Goal: Task Accomplishment & Management: Use online tool/utility

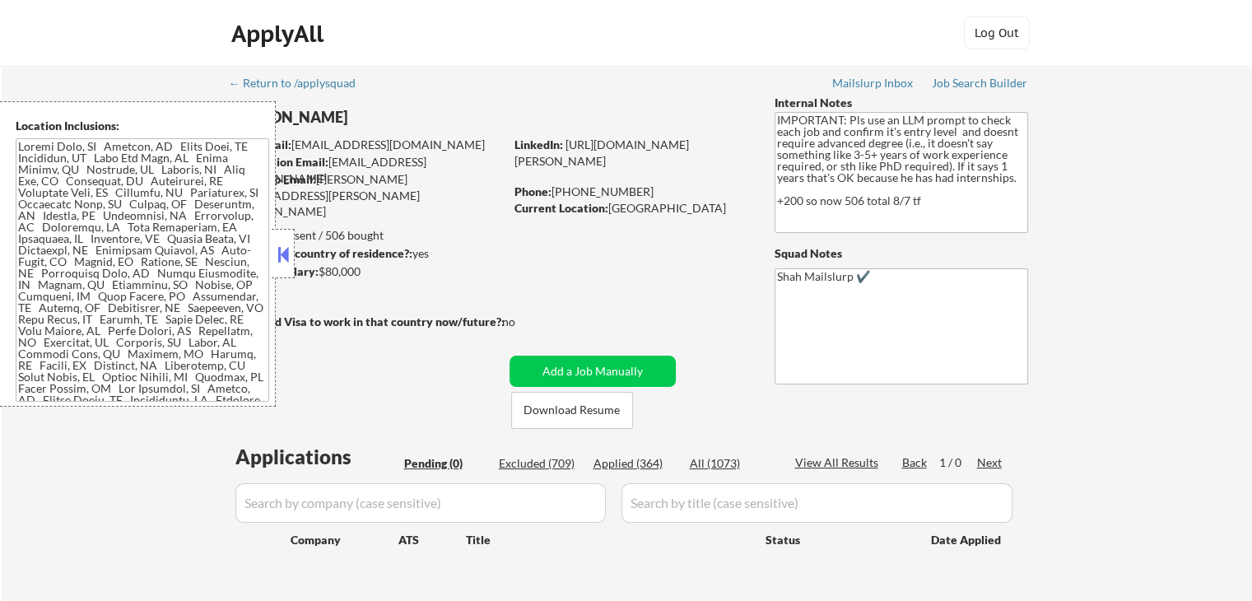
click at [280, 263] on button at bounding box center [283, 254] width 18 height 25
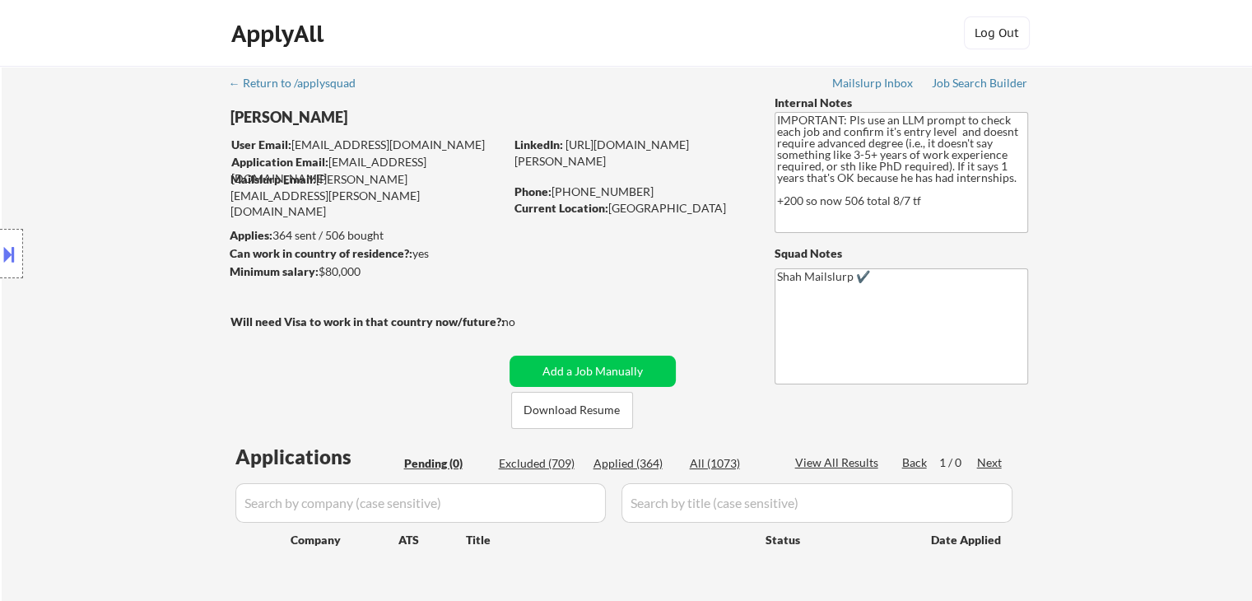
click at [56, 314] on div "Location Inclusions:" at bounding box center [147, 253] width 295 height 305
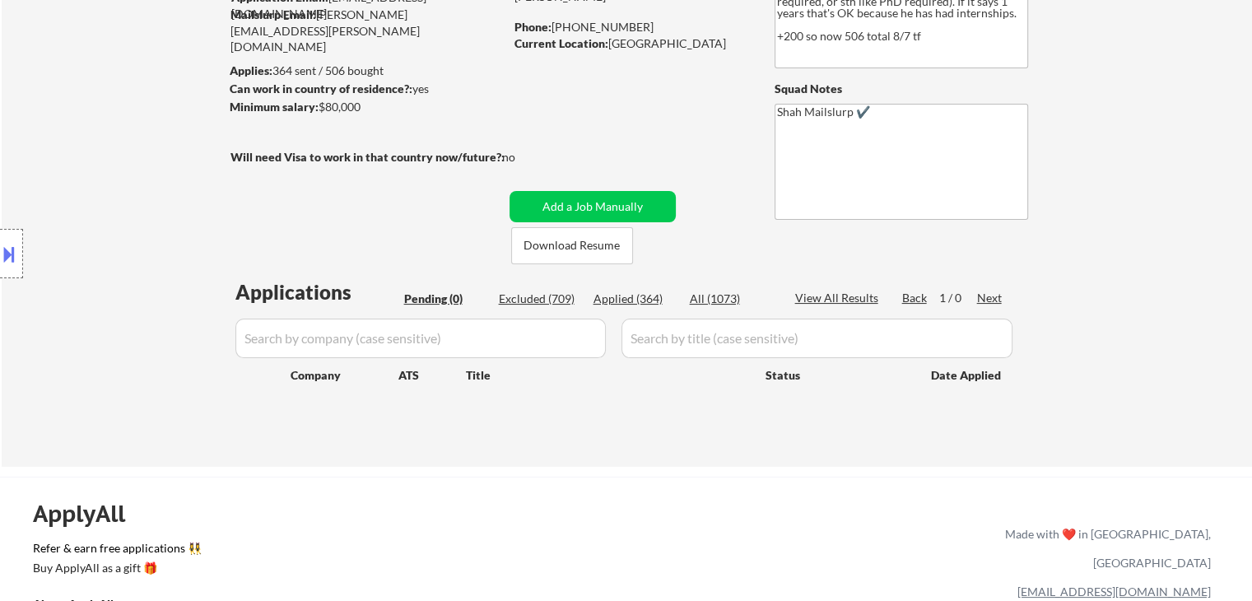
drag, startPoint x: 276, startPoint y: 228, endPoint x: 310, endPoint y: 203, distance: 41.8
click at [273, 221] on div "Location Inclusions:" at bounding box center [147, 253] width 295 height 305
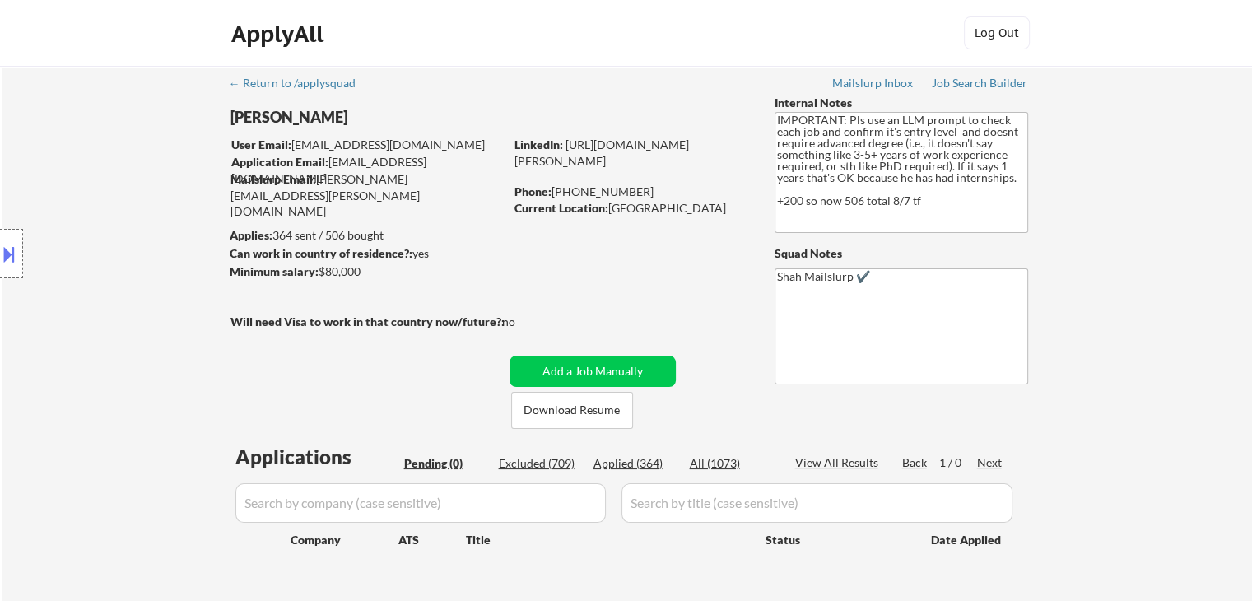
drag, startPoint x: 499, startPoint y: 266, endPoint x: 530, endPoint y: 258, distance: 31.5
click at [506, 264] on div "← Return to /applysquad Mailslurp Inbox Job Search Builder Keegan Borig User Em…" at bounding box center [626, 342] width 821 height 552
drag, startPoint x: 944, startPoint y: 93, endPoint x: 936, endPoint y: 114, distance: 21.9
click at [944, 93] on div "← Return to /applysquad Mailslurp Inbox Job Search Builder Keegan Borig User Em…" at bounding box center [626, 342] width 821 height 552
click at [955, 80] on div "Job Search Builder" at bounding box center [979, 83] width 96 height 12
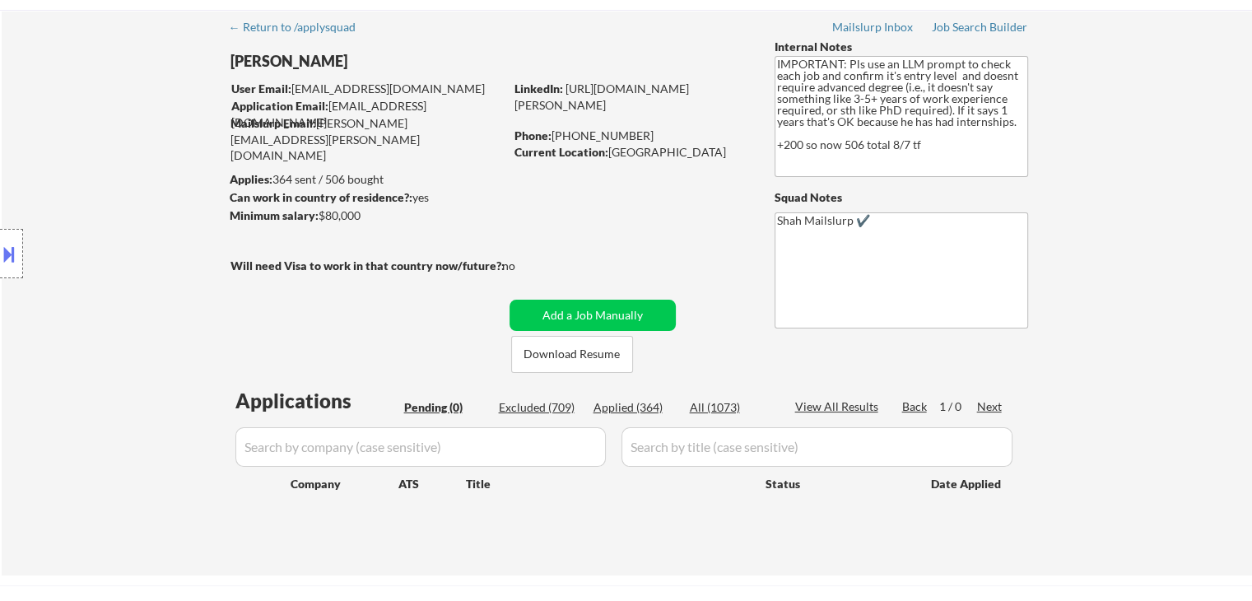
scroll to position [82, 0]
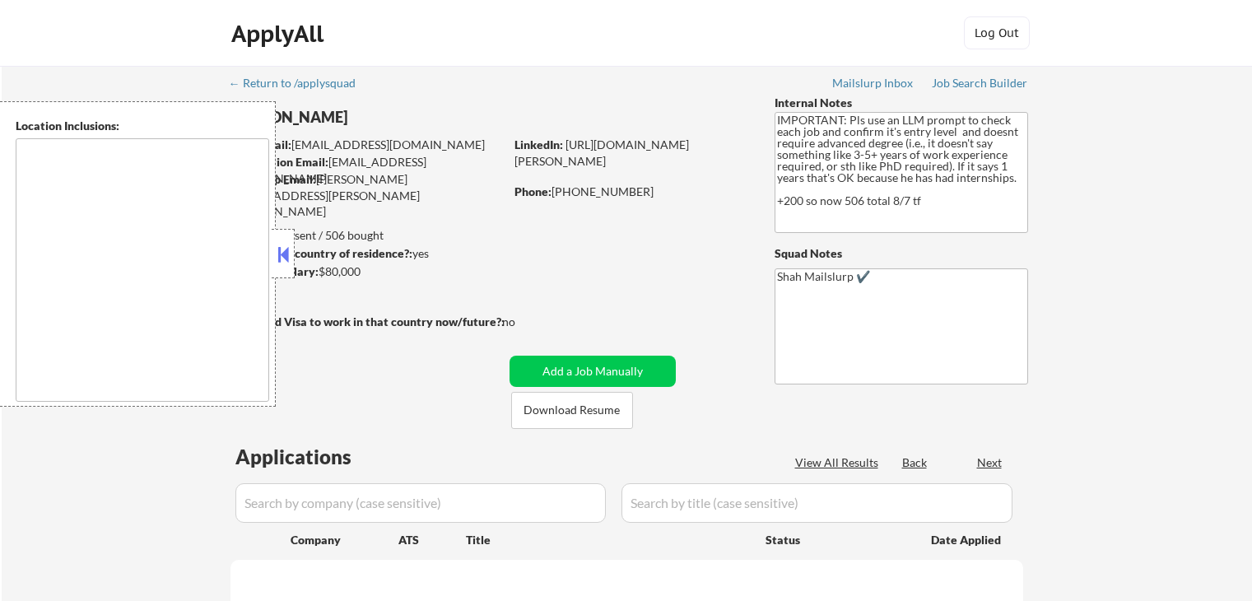
scroll to position [82, 0]
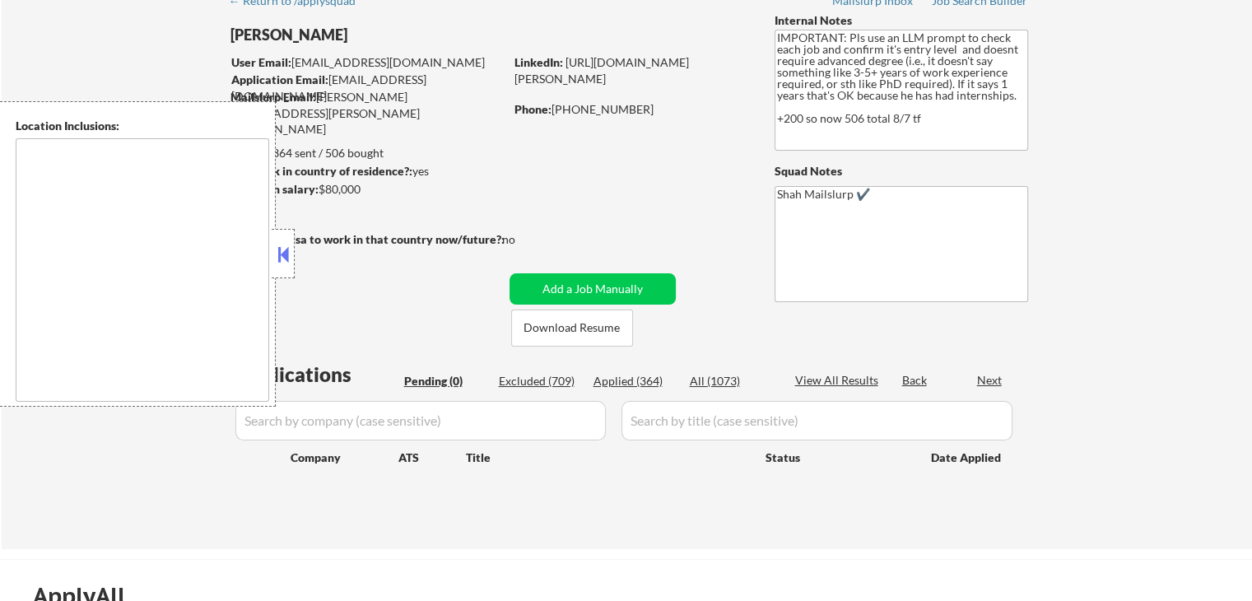
type textarea "Jersey City, NJ Hoboken, NJ Union City, NJ Weehawken, NJ West New York, NJ Nort…"
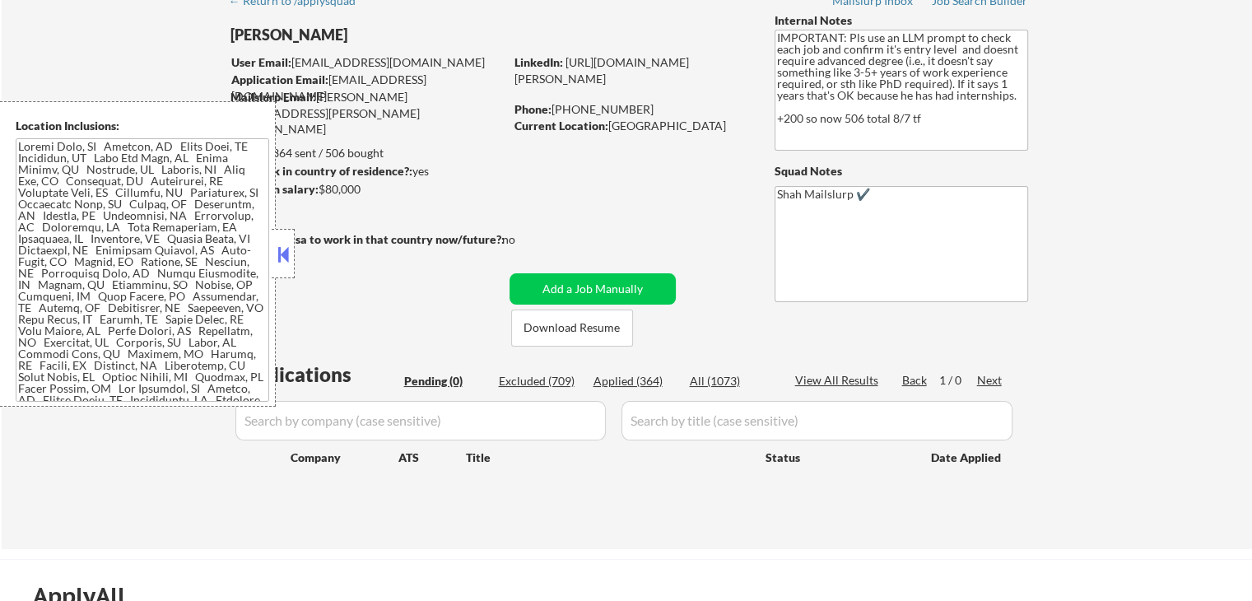
click at [287, 255] on button at bounding box center [283, 254] width 18 height 25
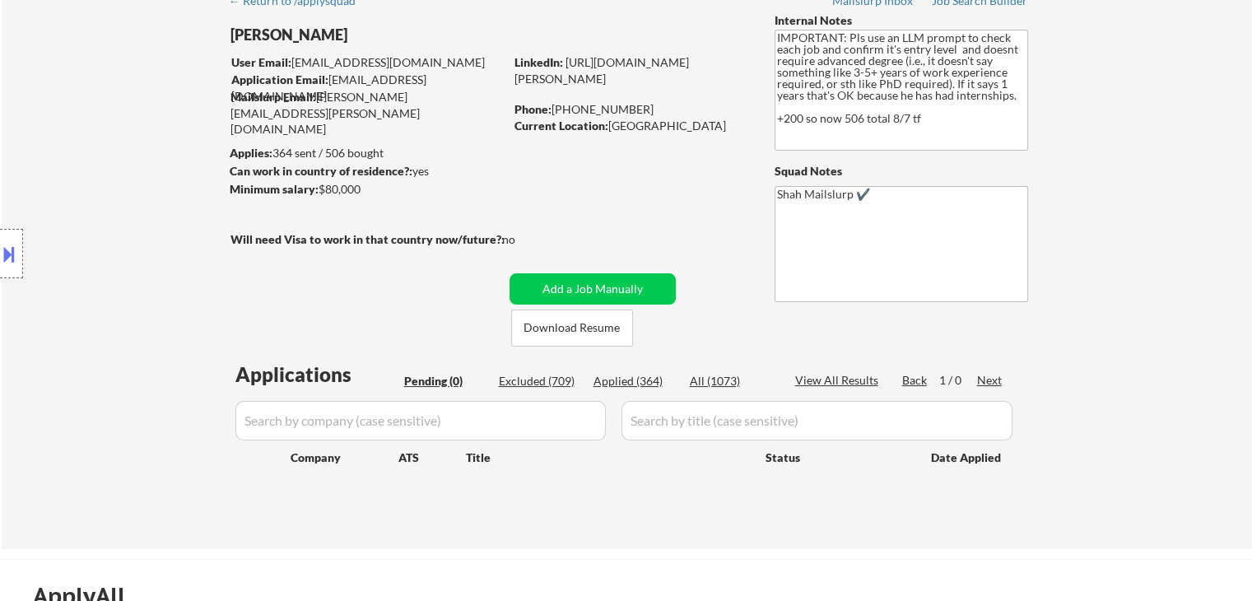
click at [139, 276] on div "Location Inclusions:" at bounding box center [147, 253] width 295 height 305
drag, startPoint x: 142, startPoint y: 273, endPoint x: 882, endPoint y: 228, distance: 741.9
click at [146, 267] on div "Location Inclusions:" at bounding box center [147, 253] width 295 height 305
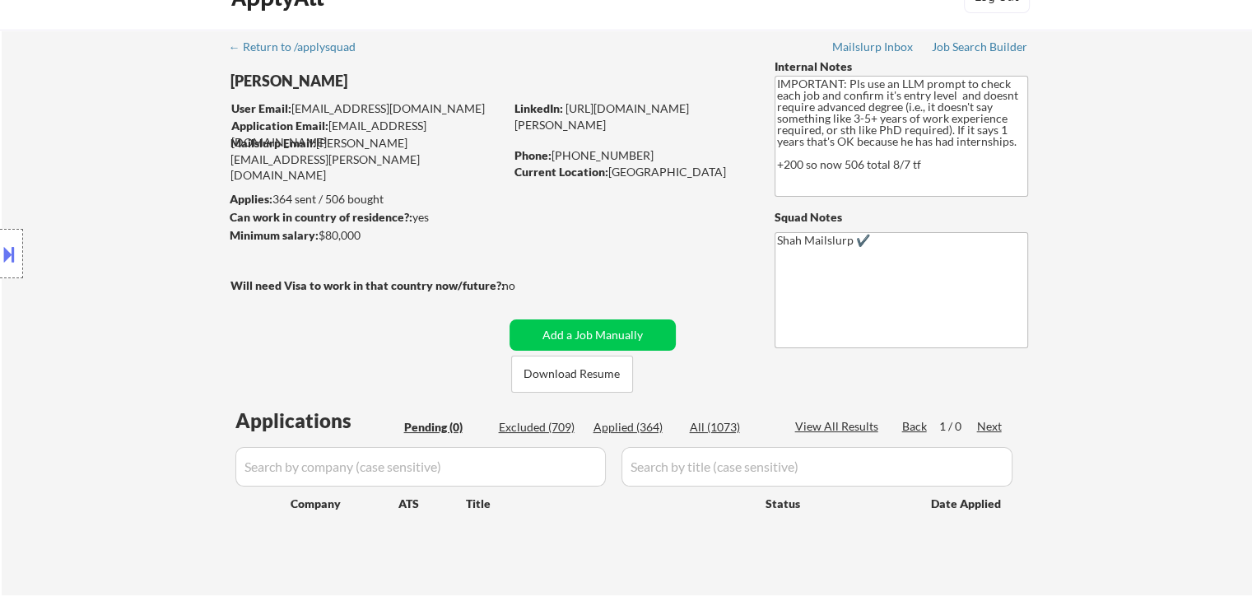
scroll to position [0, 0]
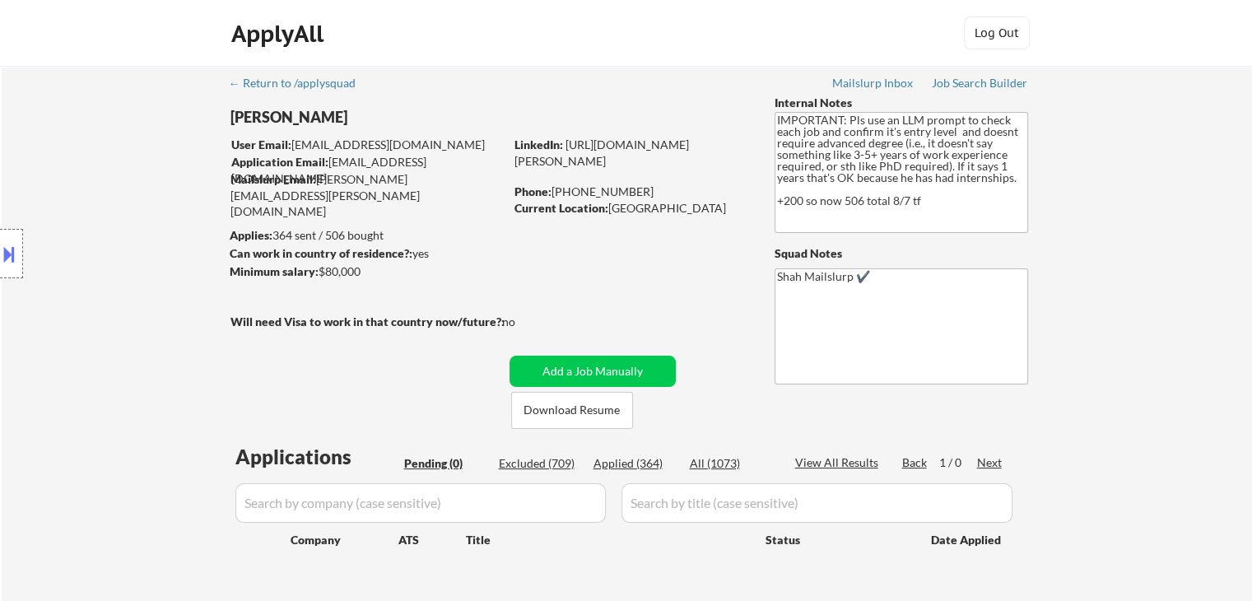
click at [100, 309] on div "Location Inclusions:" at bounding box center [147, 253] width 295 height 305
click at [96, 325] on div "Location Inclusions:" at bounding box center [147, 253] width 295 height 305
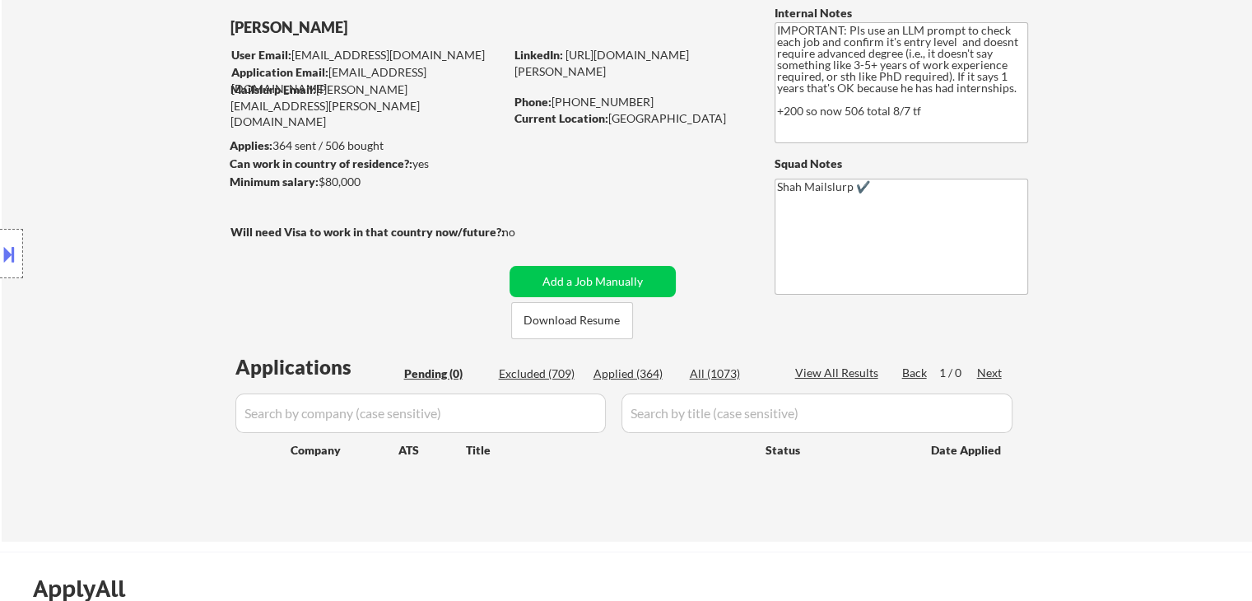
scroll to position [165, 0]
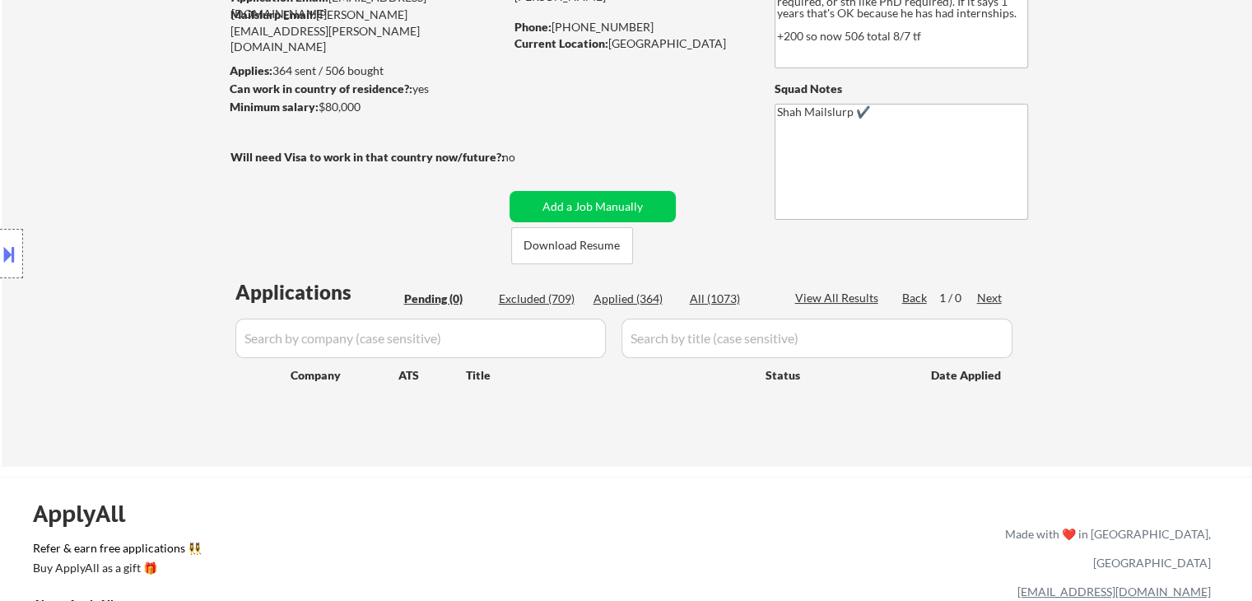
click at [1140, 376] on div "← Return to /applysquad Mailslurp Inbox Job Search Builder Keegan Borig User Em…" at bounding box center [627, 183] width 1250 height 565
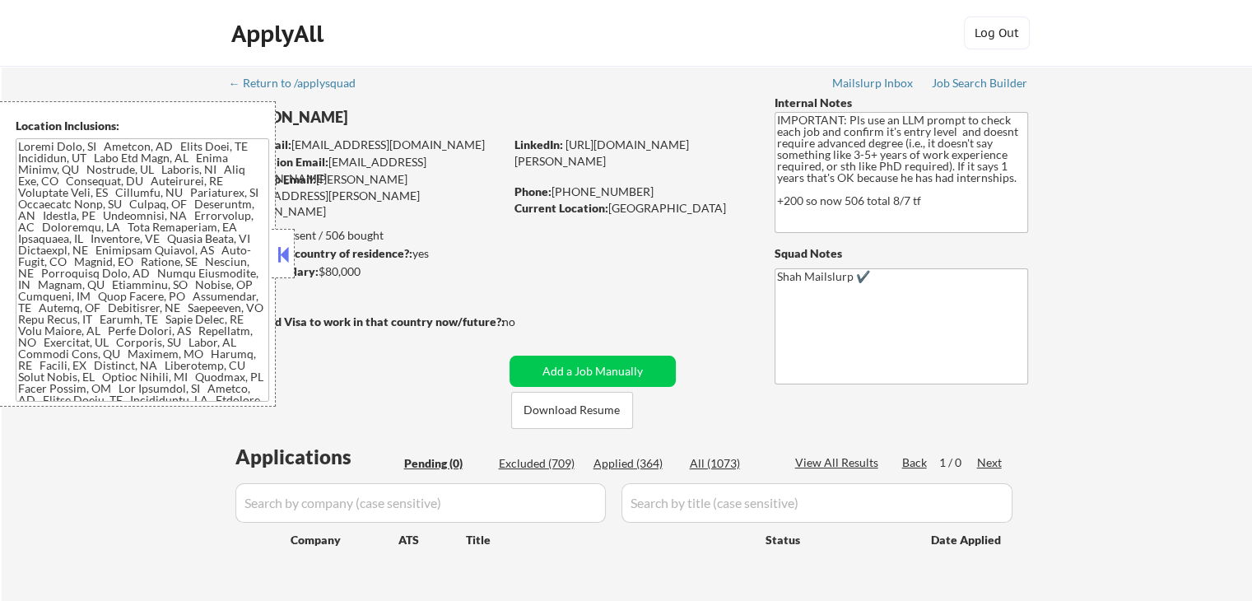
click at [285, 258] on button at bounding box center [283, 254] width 18 height 25
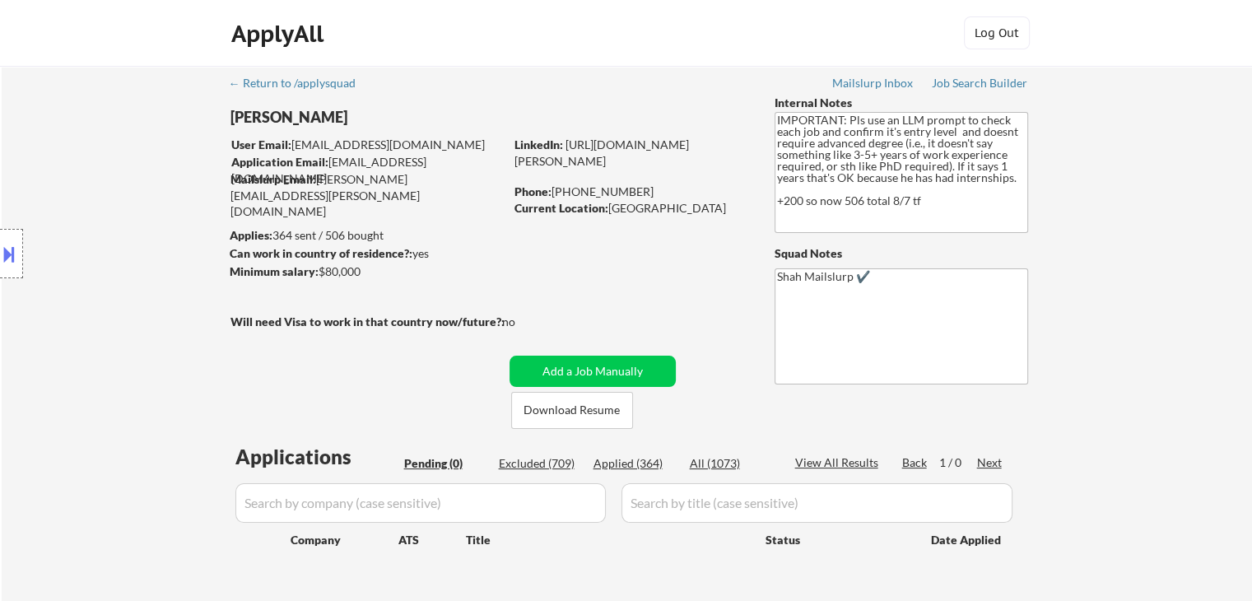
click at [319, 342] on div "← Return to /applysquad Mailslurp Inbox Job Search Builder [PERSON_NAME] User E…" at bounding box center [626, 342] width 821 height 552
click at [71, 195] on div "Location Inclusions:" at bounding box center [147, 253] width 295 height 305
drag, startPoint x: 52, startPoint y: 152, endPoint x: 430, endPoint y: 150, distance: 377.7
click at [51, 152] on div "Location Inclusions:" at bounding box center [147, 253] width 295 height 305
